Goal: Contribute content: Add original content to the website for others to see

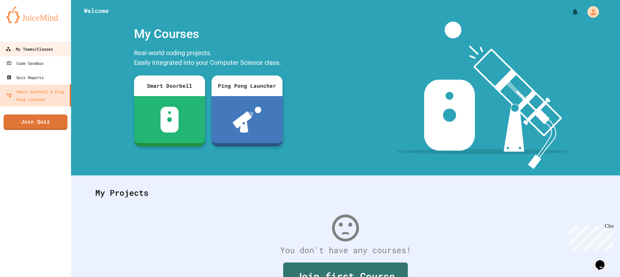
click at [20, 45] on link "My Teams/Classes" at bounding box center [35, 49] width 73 height 15
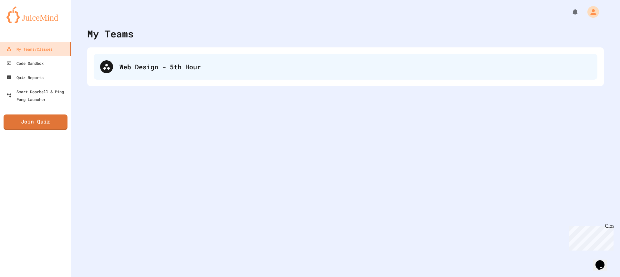
click at [148, 64] on div "Web Design - 5th Hour" at bounding box center [354, 67] width 471 height 10
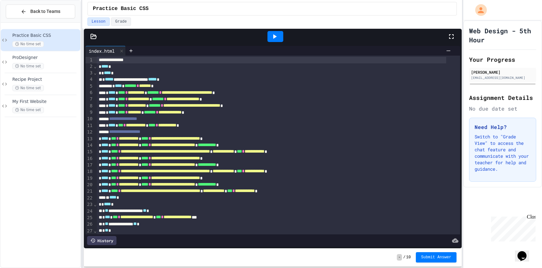
scroll to position [65, 0]
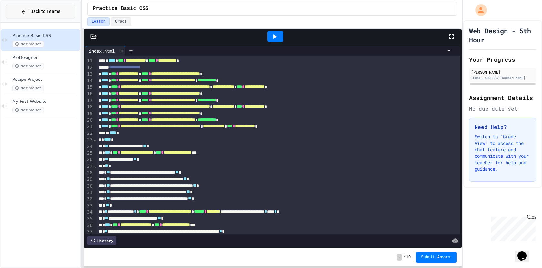
click at [62, 16] on button "Back to Teams" at bounding box center [40, 12] width 69 height 14
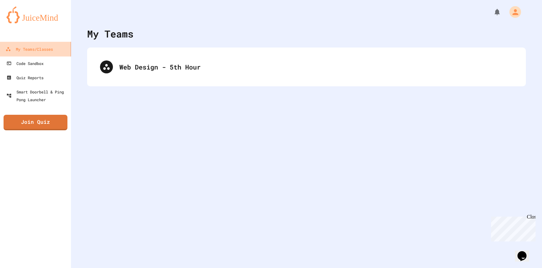
click at [47, 48] on div "My Teams/Classes" at bounding box center [28, 49] width 47 height 8
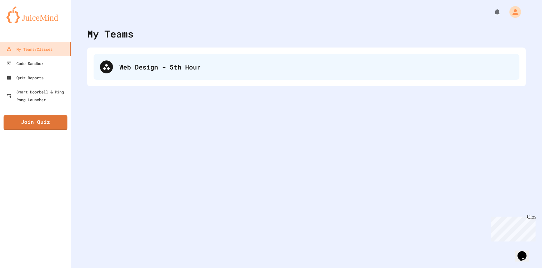
click at [227, 67] on div "Web Design - 5th Hour" at bounding box center [316, 67] width 394 height 10
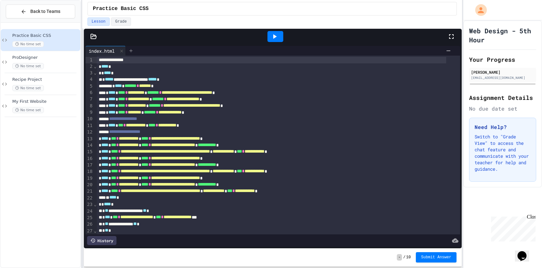
click at [133, 49] on icon at bounding box center [130, 50] width 5 height 5
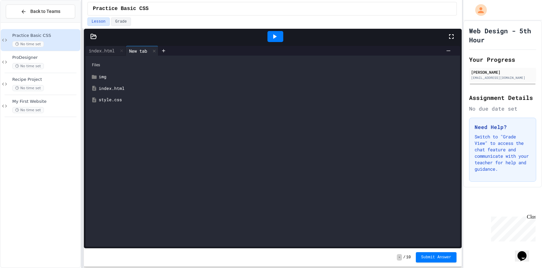
click at [137, 51] on div "New tab" at bounding box center [138, 50] width 25 height 7
click at [446, 50] on icon at bounding box center [448, 50] width 5 height 5
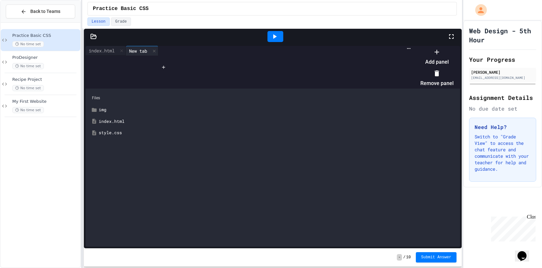
click at [414, 46] on div at bounding box center [434, 46] width 40 height 0
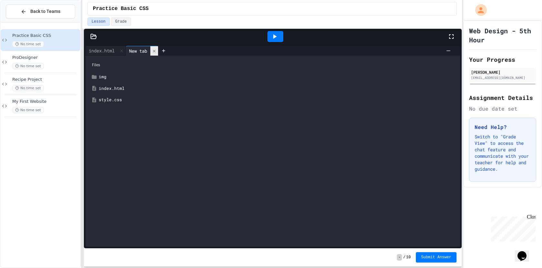
click at [158, 53] on div at bounding box center [154, 50] width 8 height 9
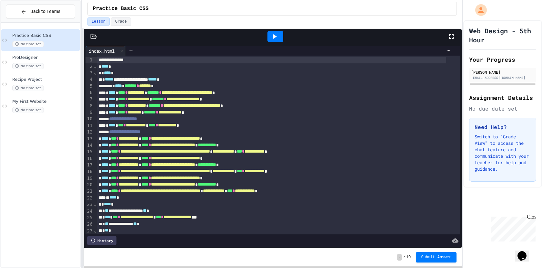
click at [134, 52] on icon at bounding box center [130, 50] width 5 height 5
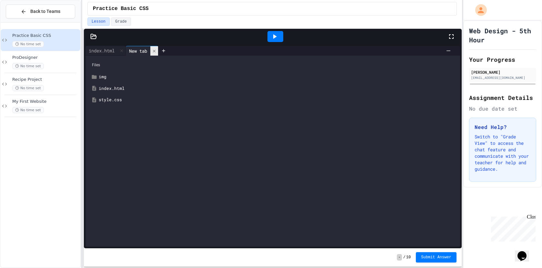
click at [156, 50] on icon at bounding box center [154, 50] width 3 height 3
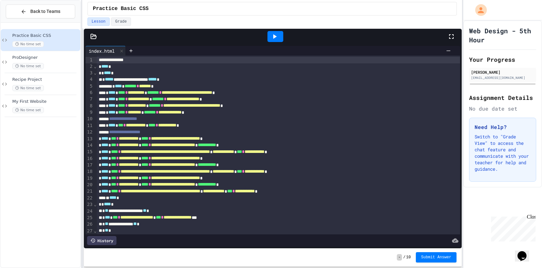
click at [94, 38] on icon at bounding box center [93, 36] width 5 height 5
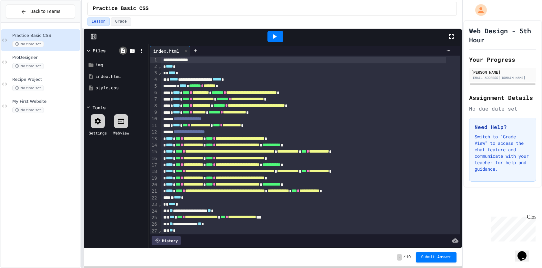
click at [121, 49] on icon at bounding box center [123, 50] width 4 height 5
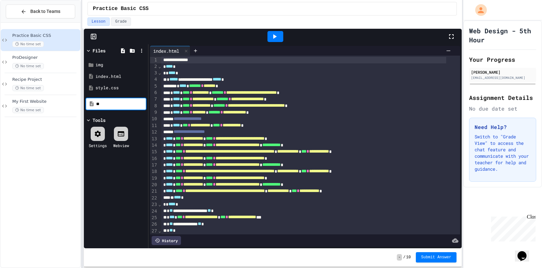
type input "*"
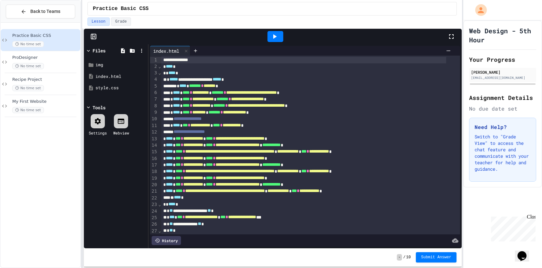
click at [97, 186] on div "Files img index.html style.css Tools Settings Webview" at bounding box center [116, 146] width 64 height 204
click at [116, 84] on div "style.css" at bounding box center [116, 88] width 61 height 12
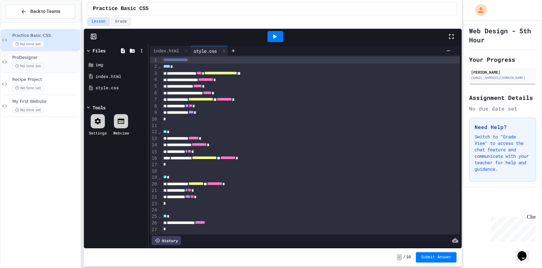
click at [36, 62] on div "ProDesigner No time set" at bounding box center [45, 62] width 67 height 14
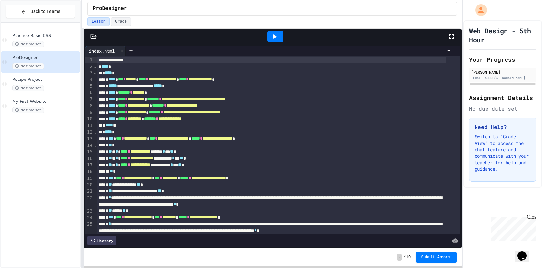
click at [93, 36] on icon at bounding box center [93, 36] width 6 height 6
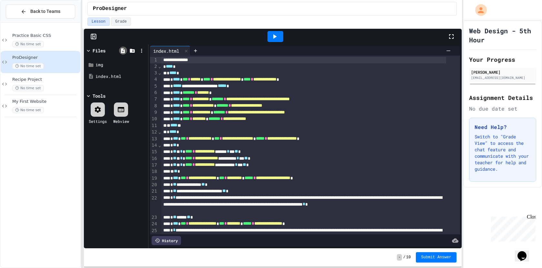
click at [123, 50] on icon at bounding box center [123, 50] width 4 height 5
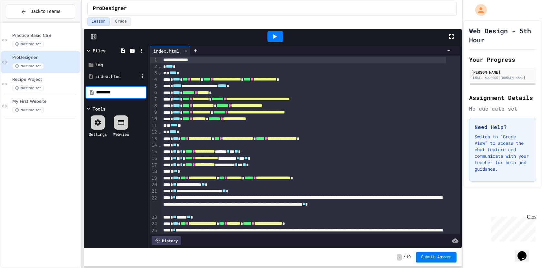
type input "*********"
click at [107, 91] on div "style.css" at bounding box center [116, 88] width 61 height 12
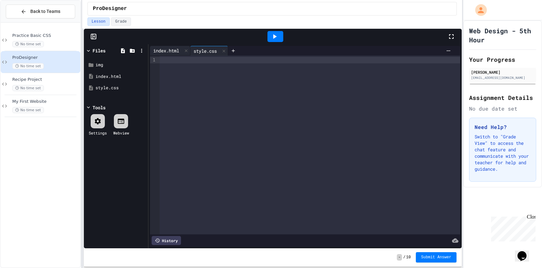
click at [161, 47] on div "index.html" at bounding box center [166, 50] width 32 height 7
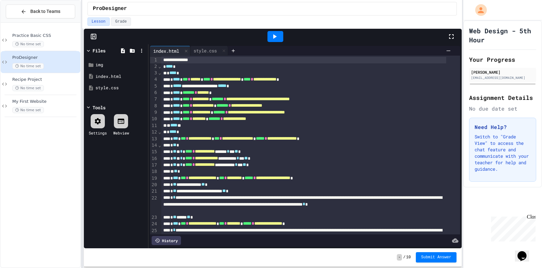
click at [203, 74] on div "* **** *" at bounding box center [303, 73] width 285 height 6
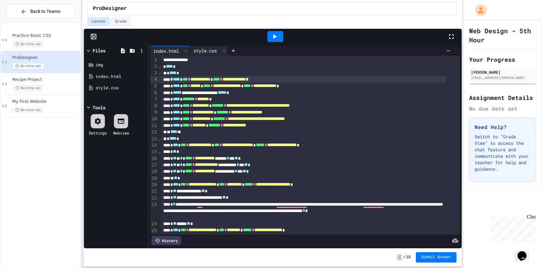
click at [209, 49] on div "style.css" at bounding box center [205, 50] width 30 height 7
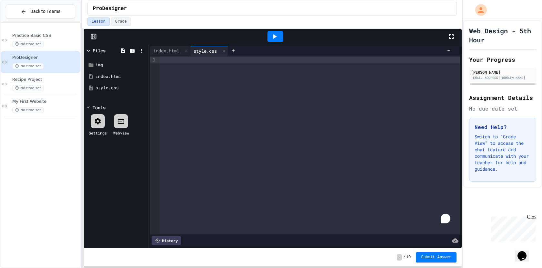
click at [196, 61] on div "To enrich screen reader interactions, please activate Accessibility in Grammarl…" at bounding box center [310, 60] width 301 height 6
click at [154, 40] on div at bounding box center [275, 36] width 344 height 17
click at [161, 46] on div "index.html" at bounding box center [170, 51] width 40 height 10
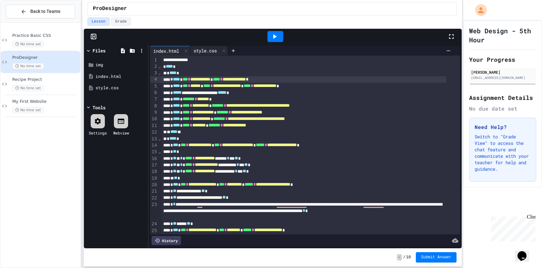
click at [209, 51] on div "style.css" at bounding box center [205, 50] width 30 height 7
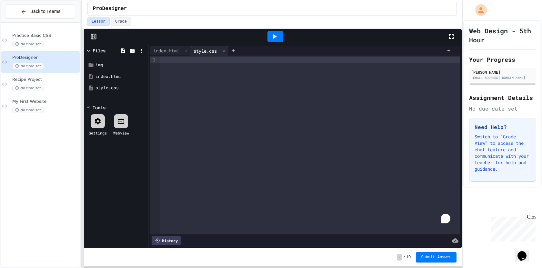
click at [257, 63] on div "To enrich screen reader interactions, please activate Accessibility in Grammarl…" at bounding box center [310, 60] width 301 height 6
click at [257, 62] on div "To enrich screen reader interactions, please activate Accessibility in Grammarl…" at bounding box center [310, 60] width 301 height 6
click at [165, 47] on div "index.html" at bounding box center [170, 51] width 40 height 10
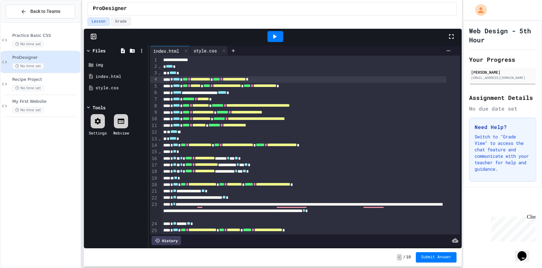
click at [211, 51] on div "style.css" at bounding box center [205, 50] width 30 height 7
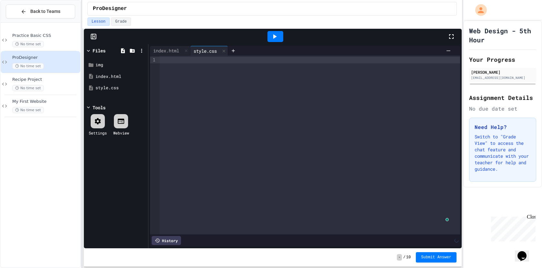
click at [210, 62] on div "To enrich screen reader interactions, please activate Accessibility in Grammarl…" at bounding box center [310, 60] width 301 height 6
click at [252, 60] on div "* **** *" at bounding box center [305, 60] width 291 height 6
click at [176, 49] on div "index.html" at bounding box center [166, 50] width 32 height 7
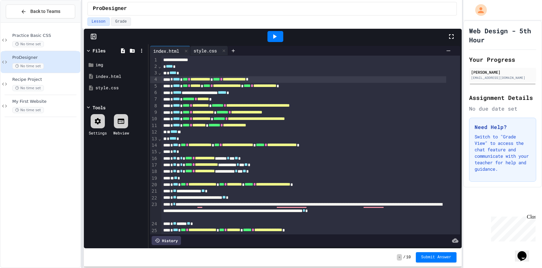
click at [207, 52] on div "style.css" at bounding box center [205, 50] width 30 height 7
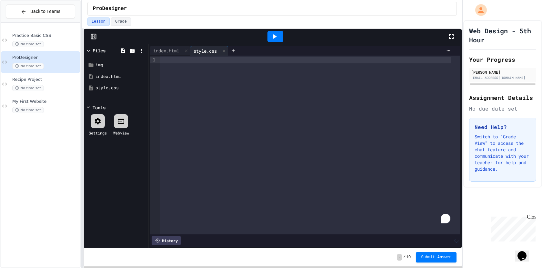
click at [202, 61] on div "To enrich screen reader interactions, please activate Accessibility in Grammarl…" at bounding box center [305, 60] width 291 height 6
click at [160, 44] on div at bounding box center [275, 36] width 344 height 17
click at [166, 53] on div "index.html" at bounding box center [166, 50] width 32 height 7
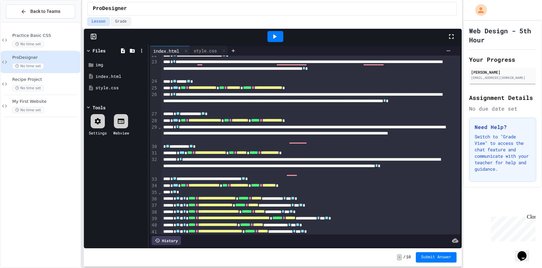
scroll to position [78, 0]
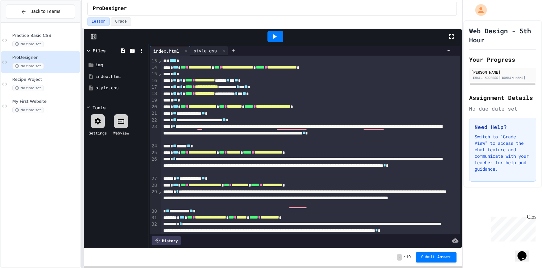
click at [212, 50] on div "style.css" at bounding box center [205, 50] width 30 height 7
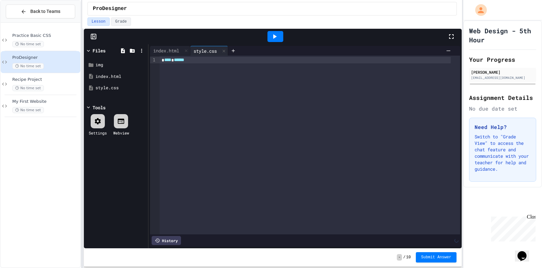
click at [211, 57] on div "* **** ******" at bounding box center [305, 60] width 291 height 6
click at [230, 59] on div "* **** ******" at bounding box center [305, 60] width 291 height 6
click at [232, 60] on div "* **** ******" at bounding box center [305, 60] width 291 height 6
click at [190, 59] on span "**********" at bounding box center [181, 59] width 38 height 5
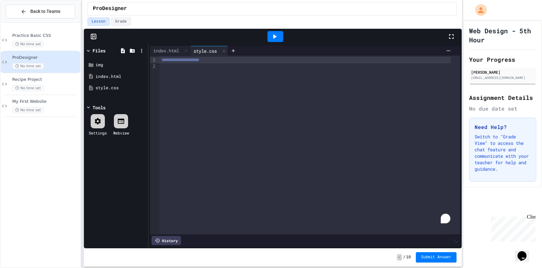
click at [190, 61] on span "**********" at bounding box center [181, 59] width 38 height 5
click at [192, 68] on div "To enrich screen reader interactions, please activate Accessibility in Grammarl…" at bounding box center [310, 66] width 301 height 6
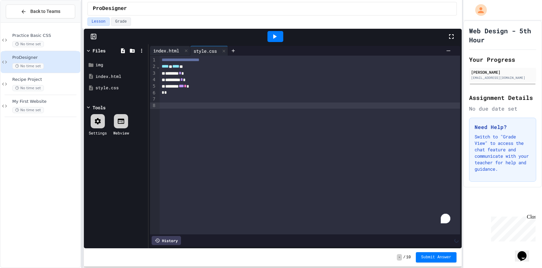
click at [168, 53] on div "index.html" at bounding box center [166, 50] width 32 height 7
